Goal: Information Seeking & Learning: Learn about a topic

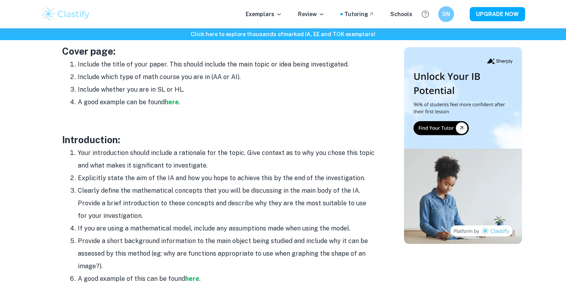
scroll to position [427, 0]
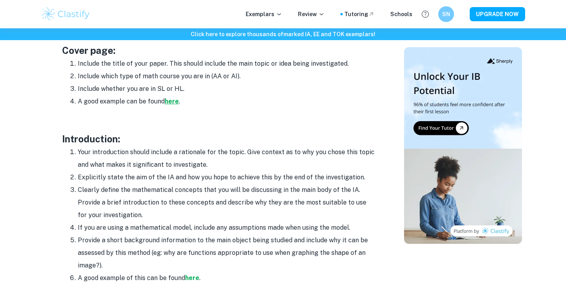
click at [170, 100] on strong "here" at bounding box center [172, 100] width 14 height 7
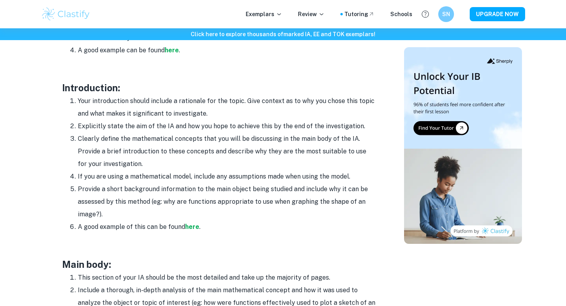
scroll to position [479, 0]
click at [182, 101] on li "Your introduction should include a rationale for the topic. Give context as to …" at bounding box center [227, 106] width 299 height 25
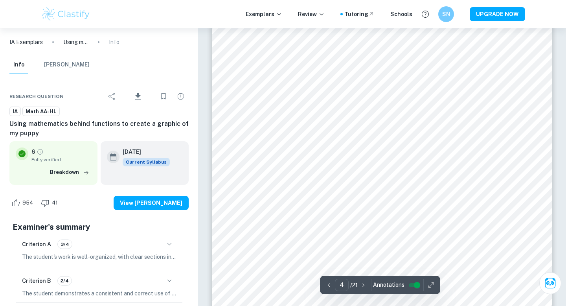
scroll to position [1717, 0]
type input "1"
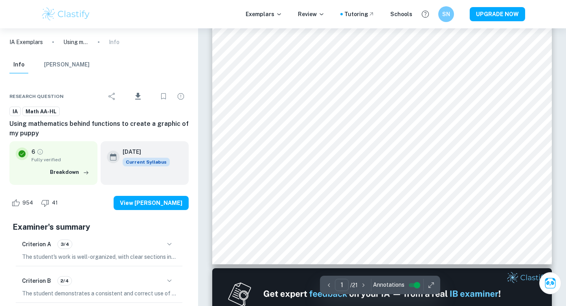
scroll to position [0, 0]
